Goal: Complete application form: Complete application form

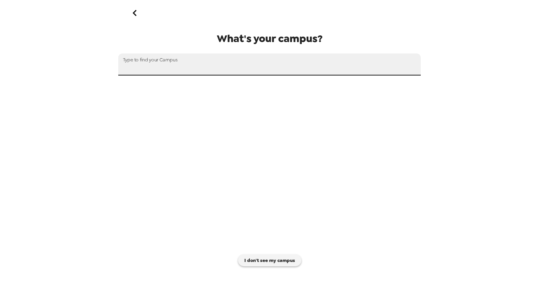
click at [228, 68] on input "text" at bounding box center [269, 64] width 303 height 22
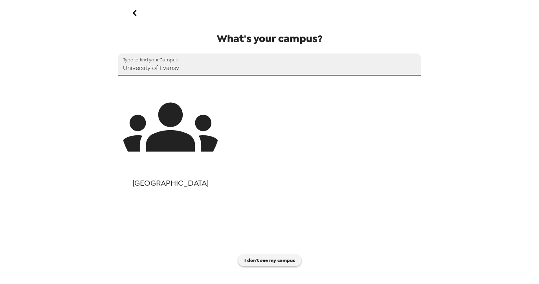
type input "University of Evansv"
click at [169, 138] on icon "button" at bounding box center [170, 127] width 98 height 49
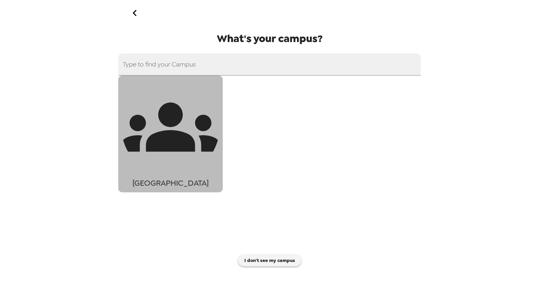
click at [157, 123] on icon "button" at bounding box center [170, 127] width 98 height 98
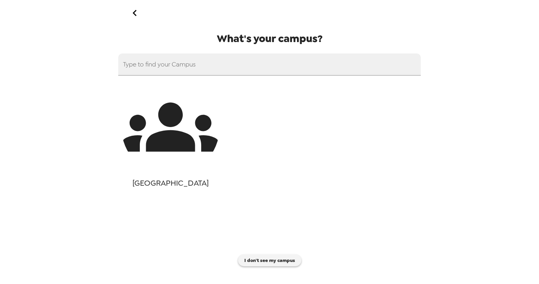
click at [159, 149] on icon "button" at bounding box center [170, 127] width 98 height 49
click at [162, 177] on span "[GEOGRAPHIC_DATA]" at bounding box center [170, 183] width 77 height 14
click at [162, 164] on icon "button" at bounding box center [170, 127] width 98 height 98
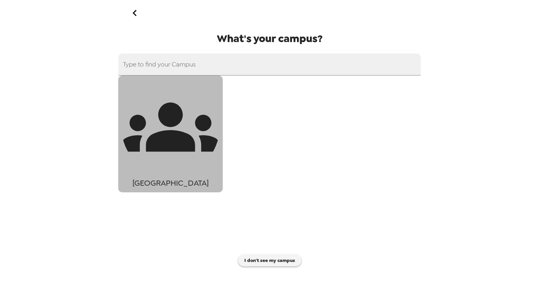
click at [162, 164] on icon "button" at bounding box center [170, 127] width 98 height 98
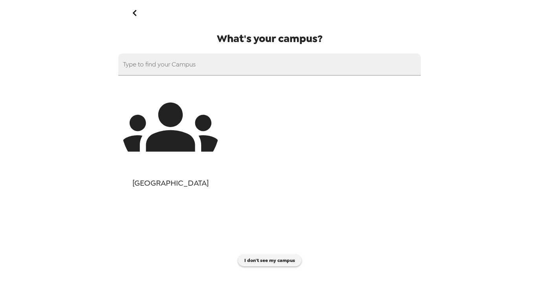
click at [162, 164] on icon "button" at bounding box center [170, 127] width 98 height 98
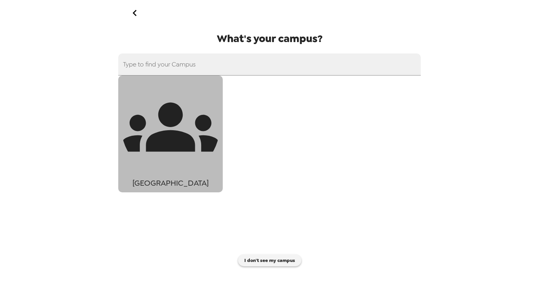
click at [162, 164] on icon "button" at bounding box center [170, 127] width 98 height 98
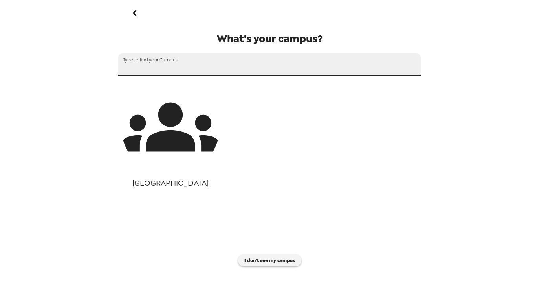
click at [164, 62] on div "Type to find your Campus" at bounding box center [269, 64] width 303 height 22
click at [137, 13] on icon "go back" at bounding box center [135, 13] width 13 height 13
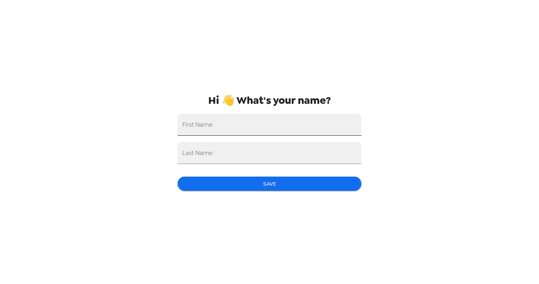
click at [252, 130] on input "First Name" at bounding box center [270, 125] width 184 height 22
type input "Jacob"
click at [249, 146] on input "Last Name" at bounding box center [270, 153] width 184 height 22
type input "Stanford"
click at [313, 187] on button "Save" at bounding box center [270, 183] width 184 height 15
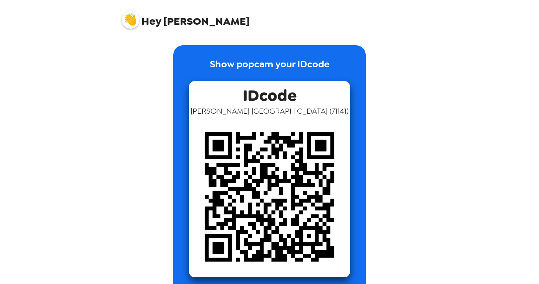
click at [133, 18] on img at bounding box center [131, 20] width 18 height 18
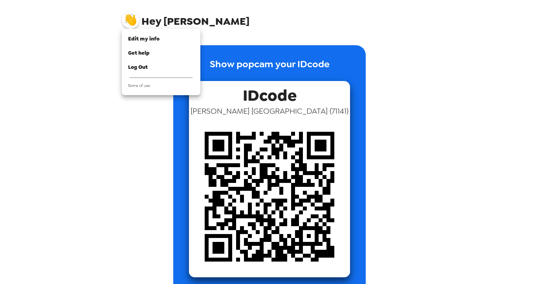
click at [228, 22] on div at bounding box center [269, 142] width 539 height 284
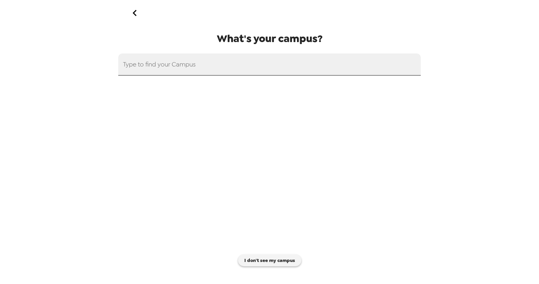
click at [202, 75] on input "text" at bounding box center [269, 64] width 303 height 22
click at [202, 73] on input "text" at bounding box center [269, 64] width 303 height 22
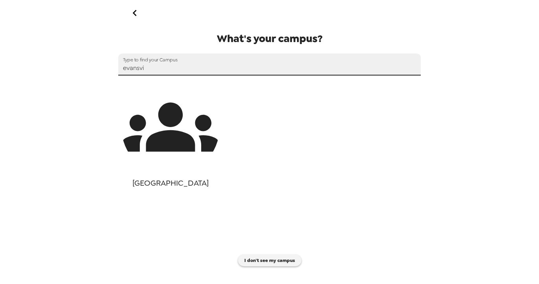
type input "evansvi"
click at [210, 126] on icon "button" at bounding box center [170, 127] width 98 height 49
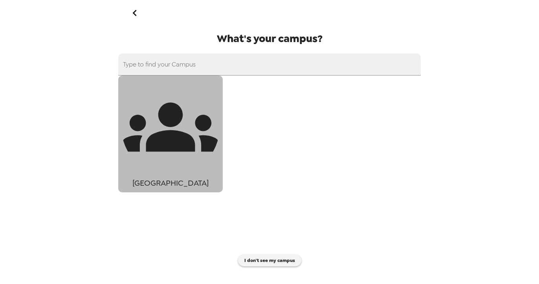
click at [189, 175] on div "button" at bounding box center [170, 127] width 98 height 98
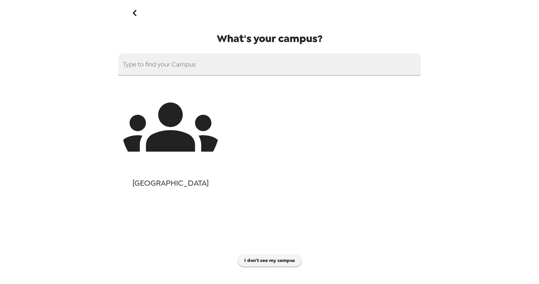
click at [189, 175] on div "button" at bounding box center [170, 127] width 98 height 98
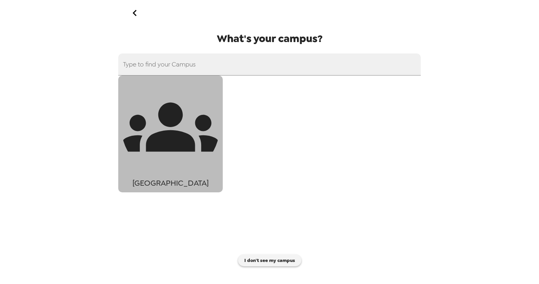
click at [189, 175] on div "button" at bounding box center [170, 127] width 98 height 98
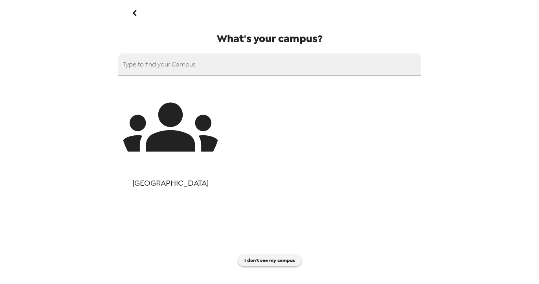
click at [189, 175] on div "button" at bounding box center [170, 127] width 98 height 98
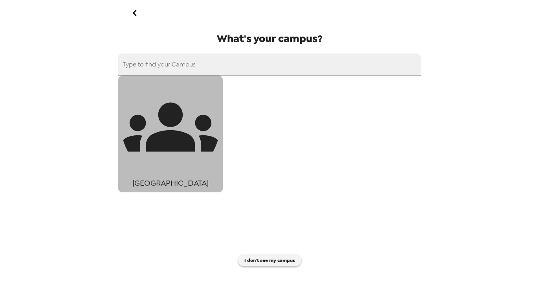
click at [189, 175] on div "button" at bounding box center [170, 127] width 98 height 98
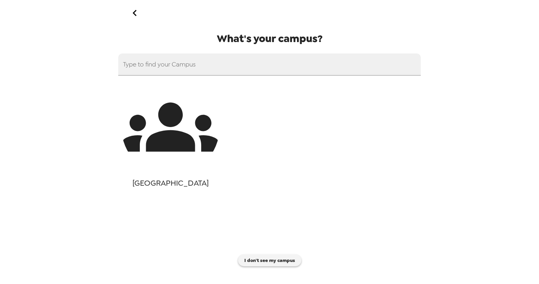
click at [227, 94] on div "[GEOGRAPHIC_DATA]" at bounding box center [269, 133] width 303 height 117
click at [198, 116] on icon "button" at bounding box center [170, 127] width 98 height 98
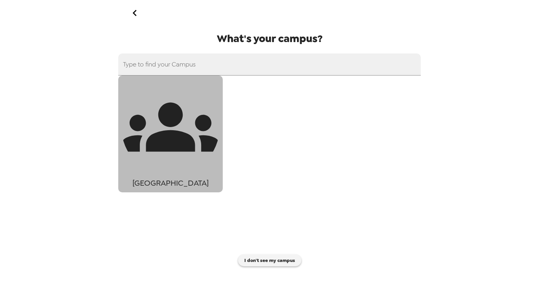
click at [198, 116] on icon "button" at bounding box center [170, 127] width 98 height 98
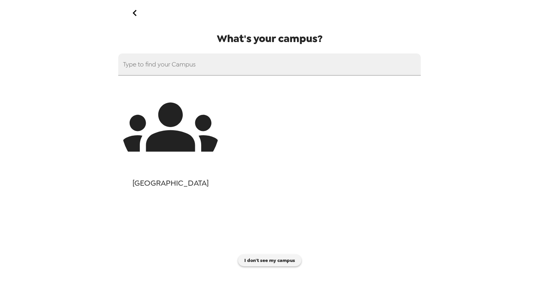
click at [198, 116] on icon "button" at bounding box center [170, 127] width 98 height 98
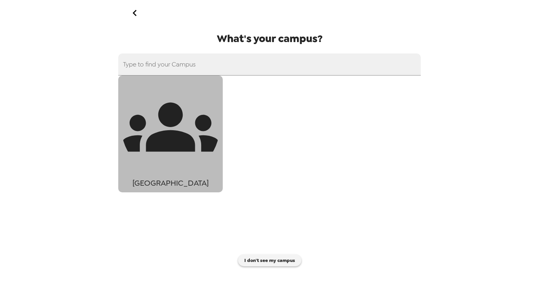
click at [198, 116] on icon "button" at bounding box center [170, 127] width 98 height 98
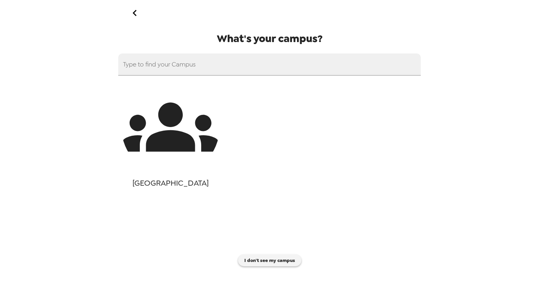
click at [198, 116] on icon "button" at bounding box center [170, 127] width 98 height 98
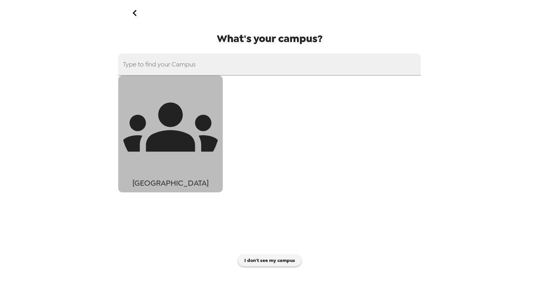
click at [198, 116] on icon "button" at bounding box center [170, 127] width 98 height 98
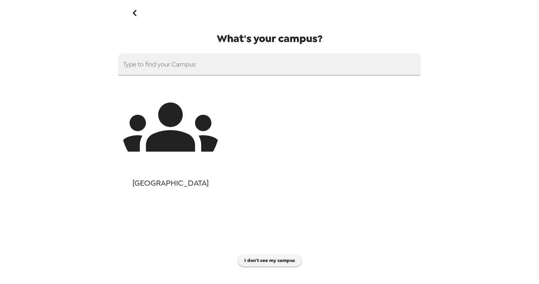
click at [198, 116] on icon "button" at bounding box center [170, 127] width 98 height 98
click at [137, 10] on icon "go back" at bounding box center [135, 13] width 13 height 13
